Goal: Check status: Check status

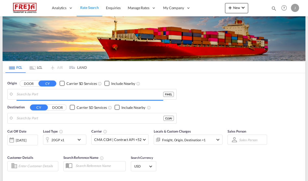
type input "[GEOGRAPHIC_DATA] ([GEOGRAPHIC_DATA]), [GEOGRAPHIC_DATA]"
type input "San Antonio, CLSAI"
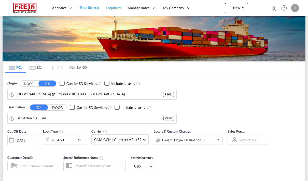
click at [111, 8] on span "Enquiries" at bounding box center [113, 8] width 15 height 4
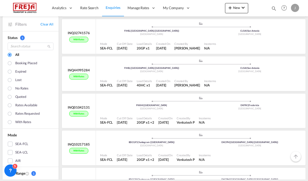
scroll to position [218, 0]
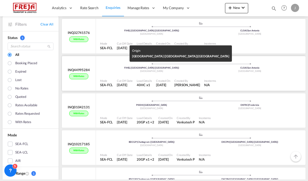
click at [125, 67] on div "FIHEL | [GEOGRAPHIC_DATA] ([GEOGRAPHIC_DATA])" at bounding box center [151, 67] width 98 height 3
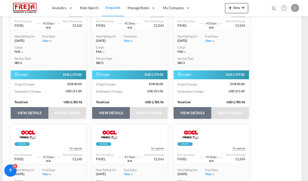
scroll to position [543, 0]
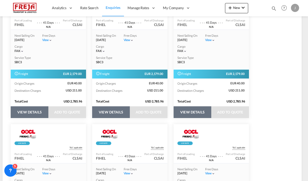
click at [31, 106] on button "VIEW DETAILS" at bounding box center [30, 112] width 38 height 12
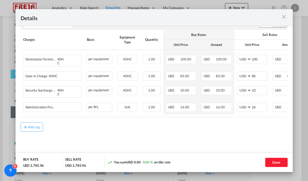
scroll to position [238, 0]
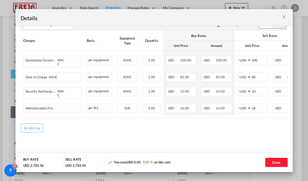
click at [285, 18] on md-icon "icon-close m-3 fg-AAA8AD cursor" at bounding box center [283, 17] width 6 height 6
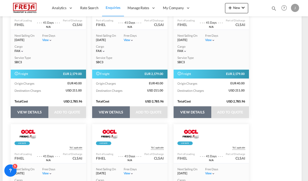
click at [112, 9] on span "Enquiries" at bounding box center [113, 7] width 15 height 4
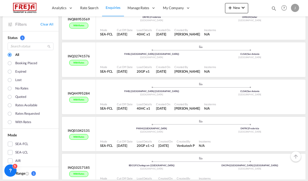
scroll to position [195, 0]
click at [79, 69] on div "INQ32741576 With rates" at bounding box center [79, 59] width 34 height 35
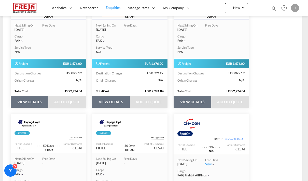
scroll to position [689, 0]
